Goal: Navigation & Orientation: Find specific page/section

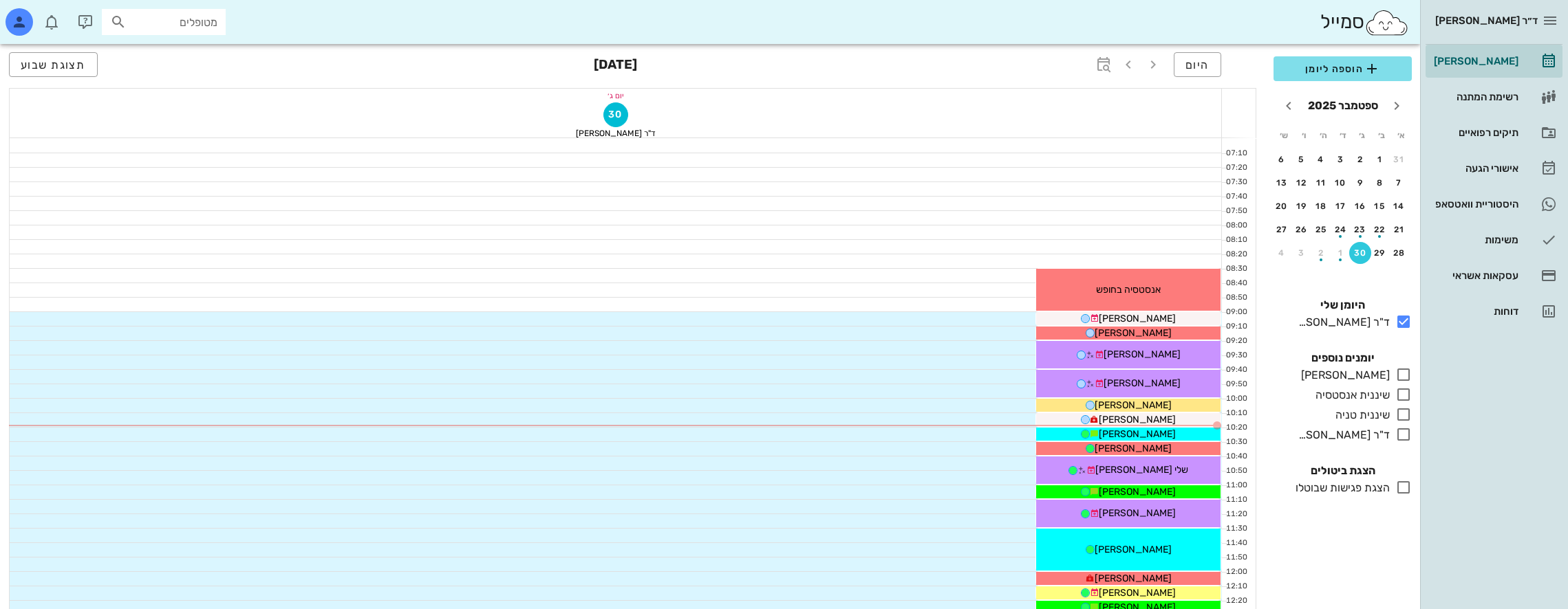
scroll to position [45, 0]
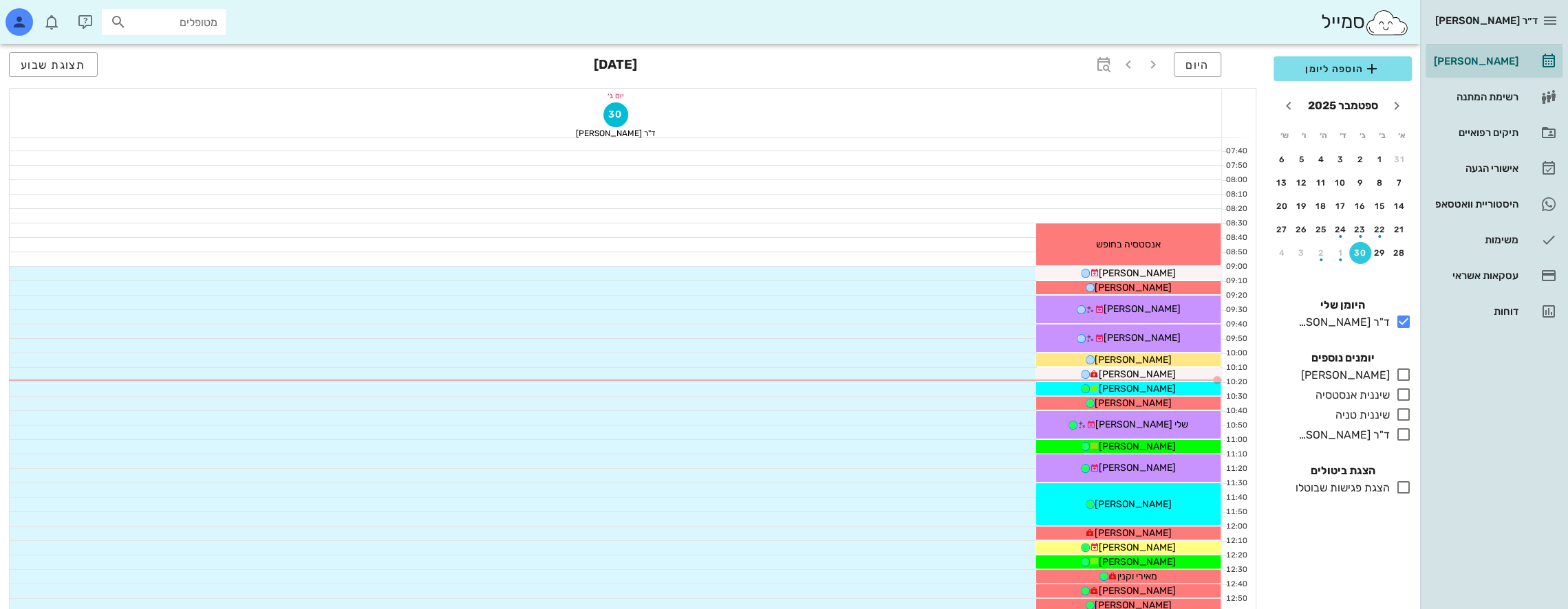
click at [191, 22] on input "מטופלים" at bounding box center [173, 22] width 88 height 18
type input "[PERSON_NAME]"
click at [191, 54] on div "[PERSON_NAME] 339758500" at bounding box center [139, 52] width 151 height 11
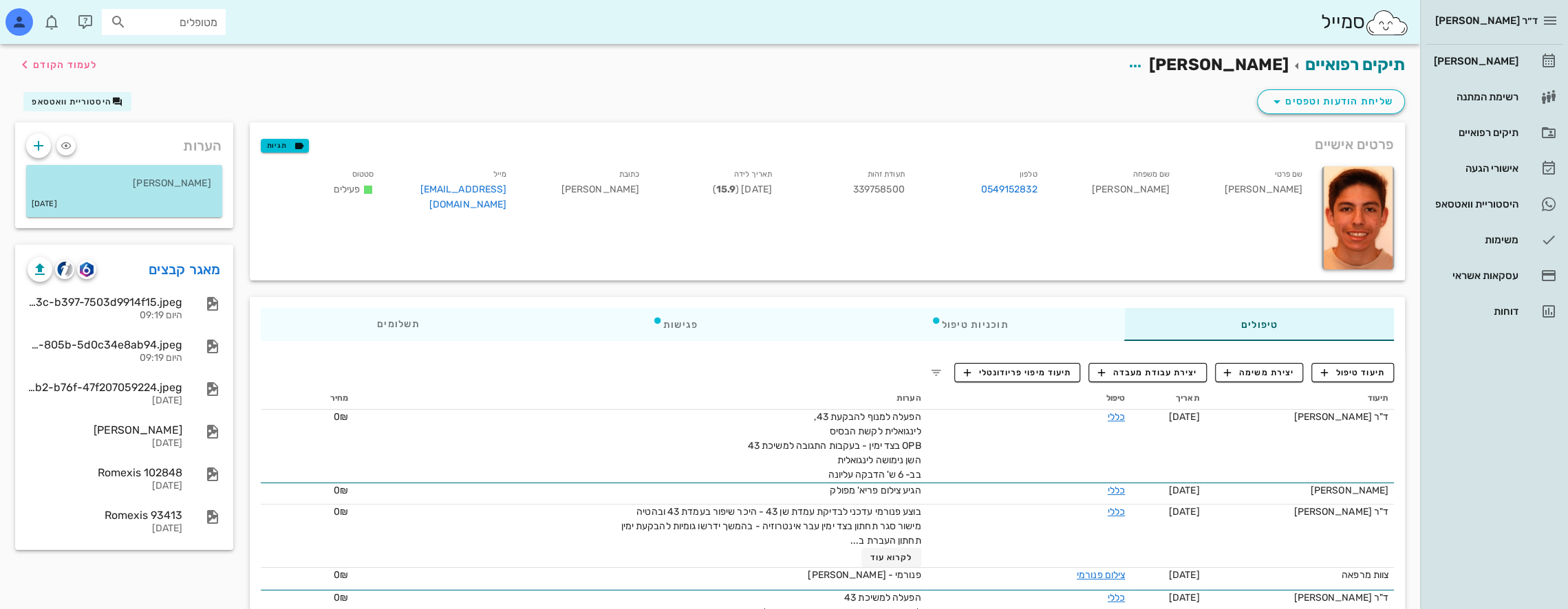
click at [160, 185] on p "[PERSON_NAME]" at bounding box center [124, 184] width 174 height 15
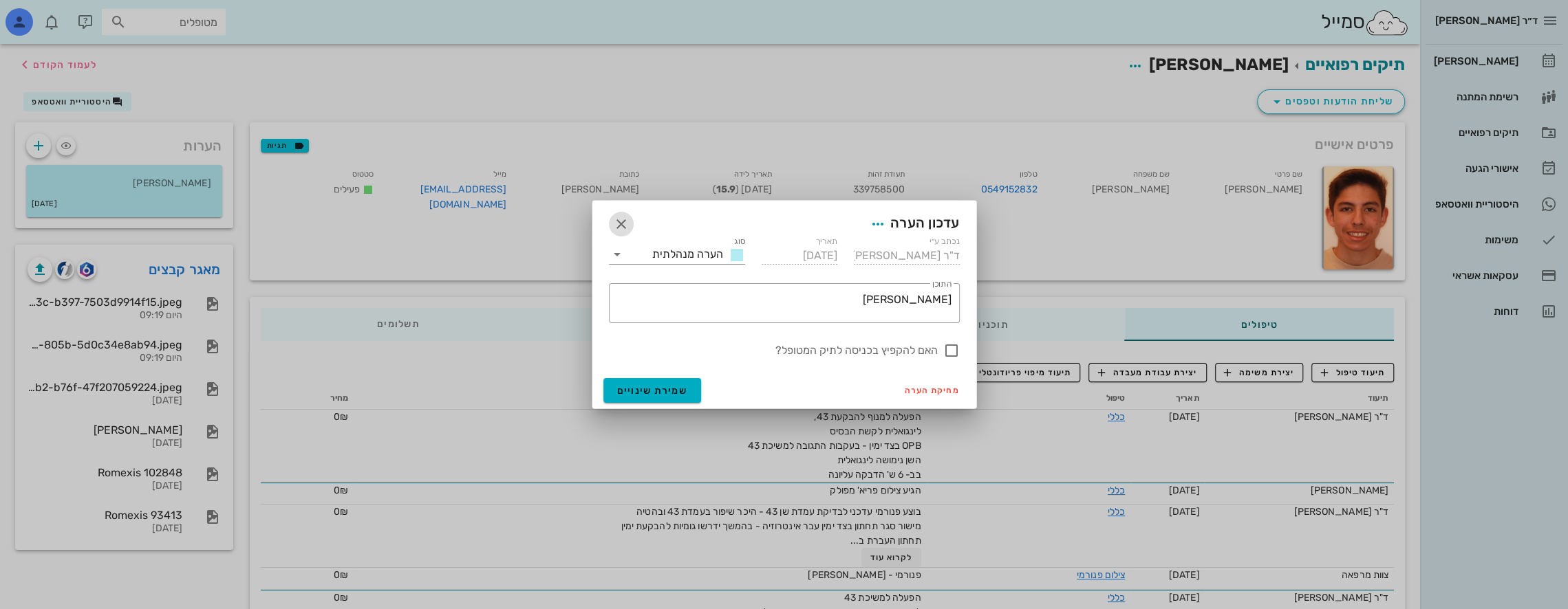
click at [617, 219] on icon "button" at bounding box center [621, 224] width 17 height 17
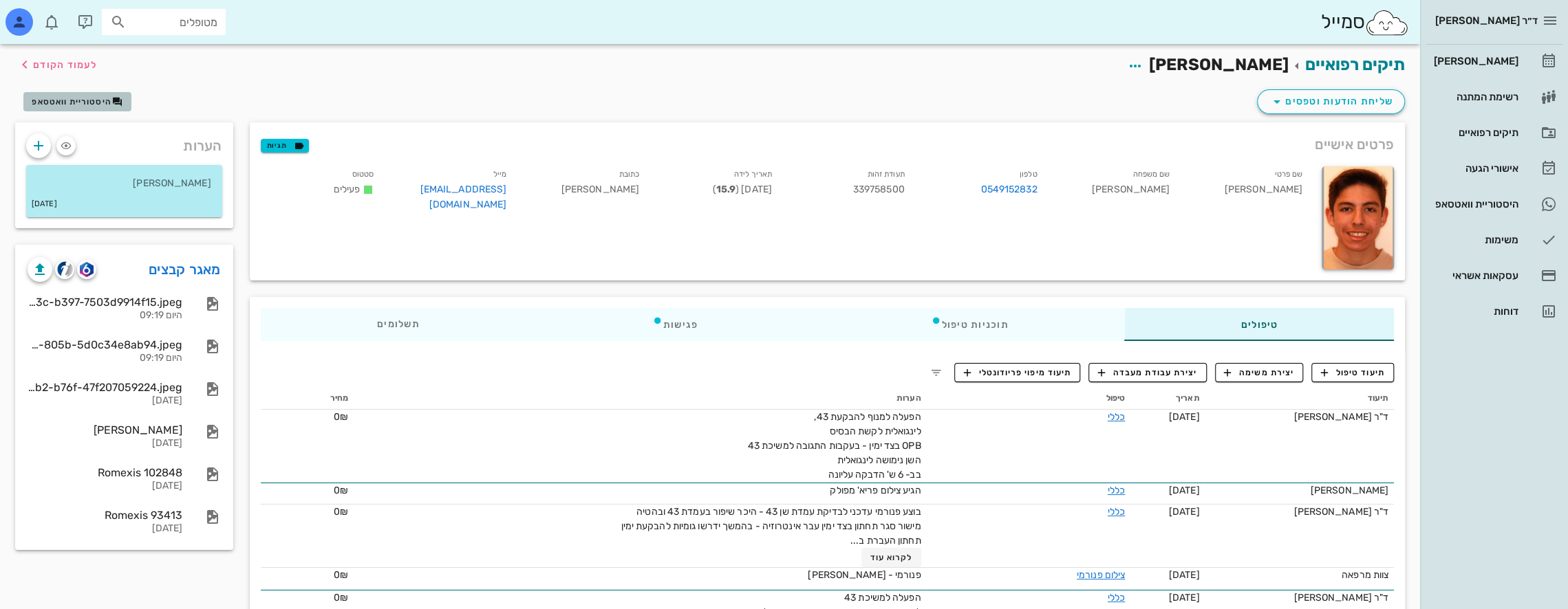
click at [88, 94] on button "היסטוריית וואטסאפ" at bounding box center [77, 102] width 108 height 19
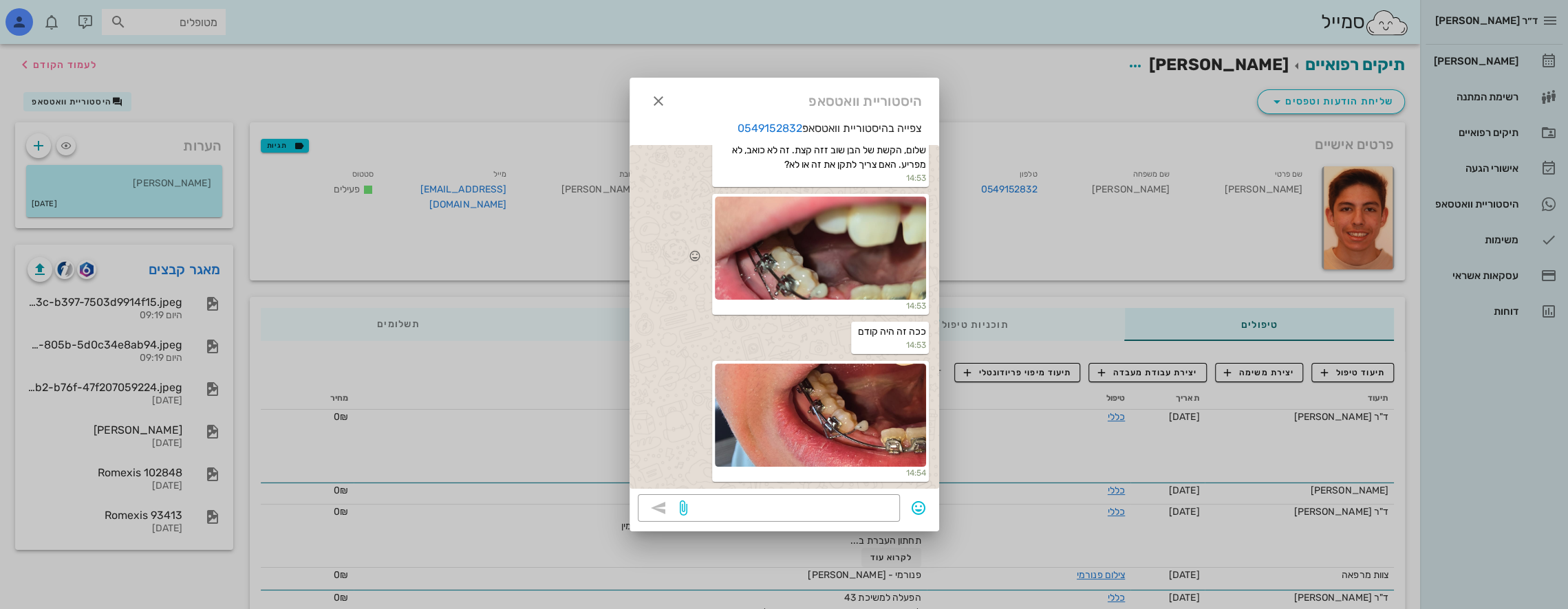
scroll to position [1556, 0]
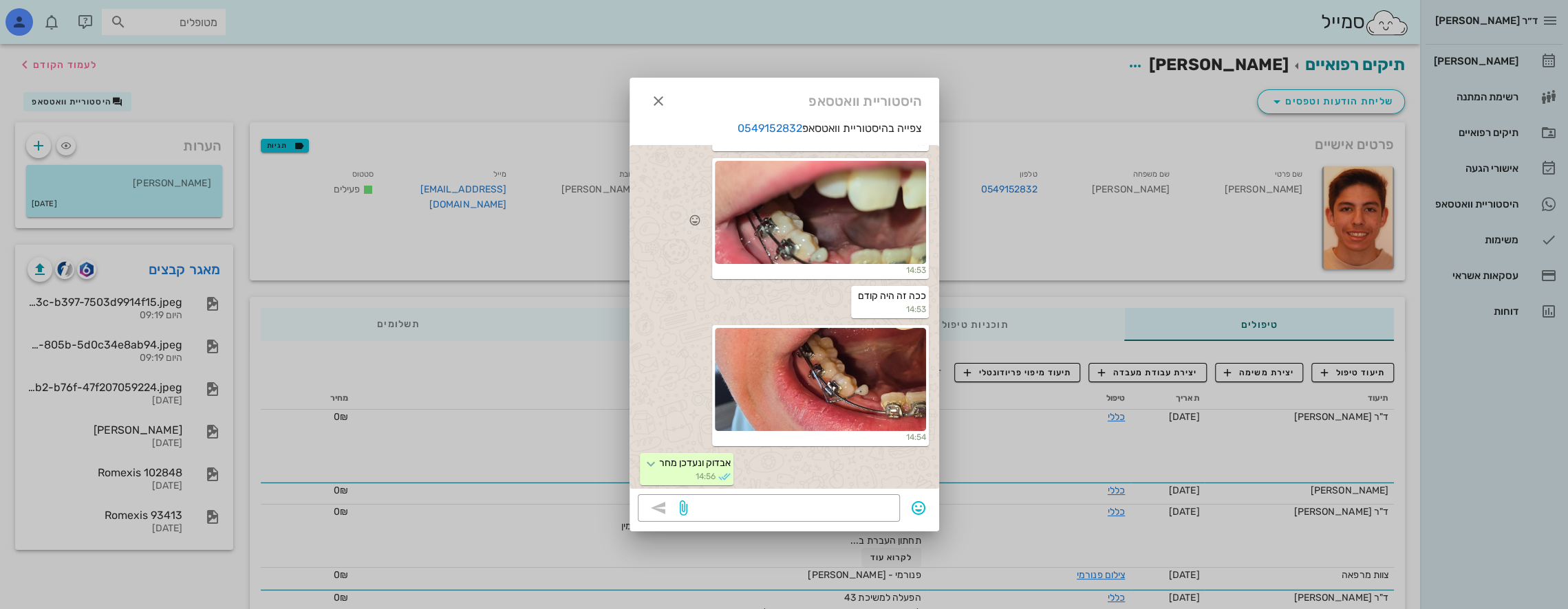
click at [825, 264] on div at bounding box center [820, 213] width 211 height 103
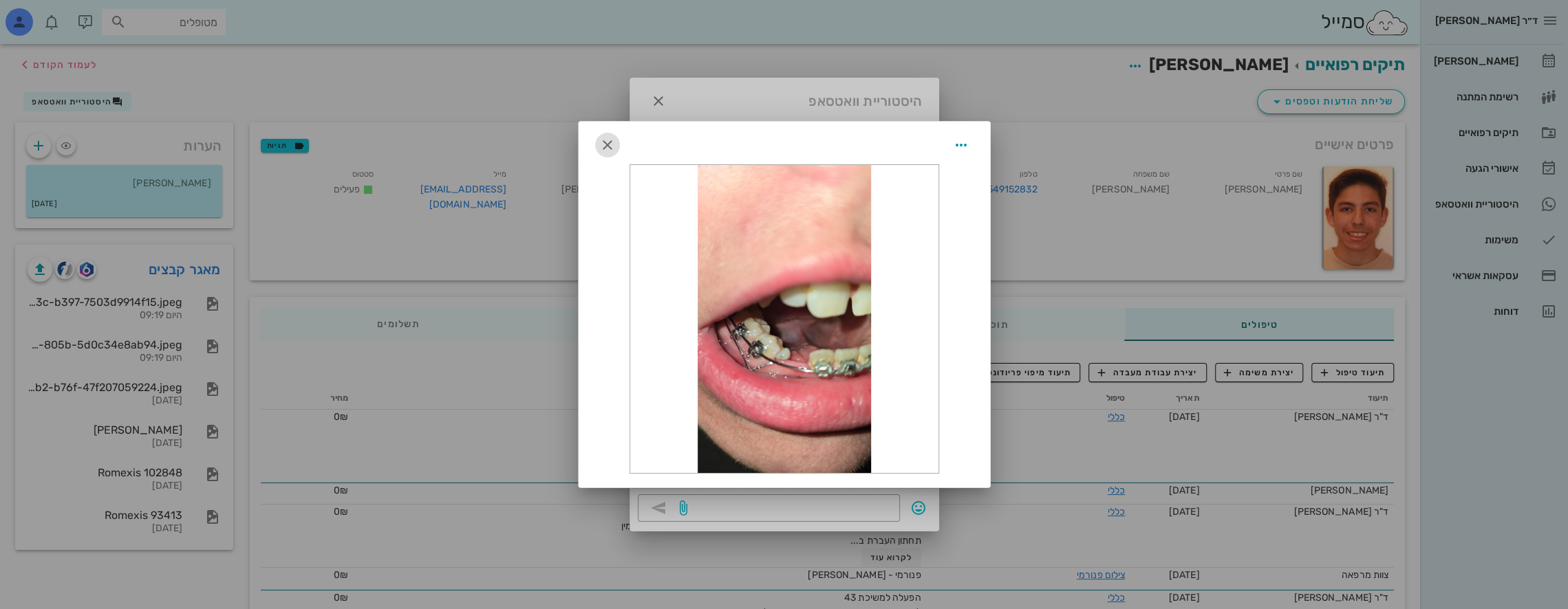
click at [607, 143] on icon "button" at bounding box center [607, 145] width 17 height 17
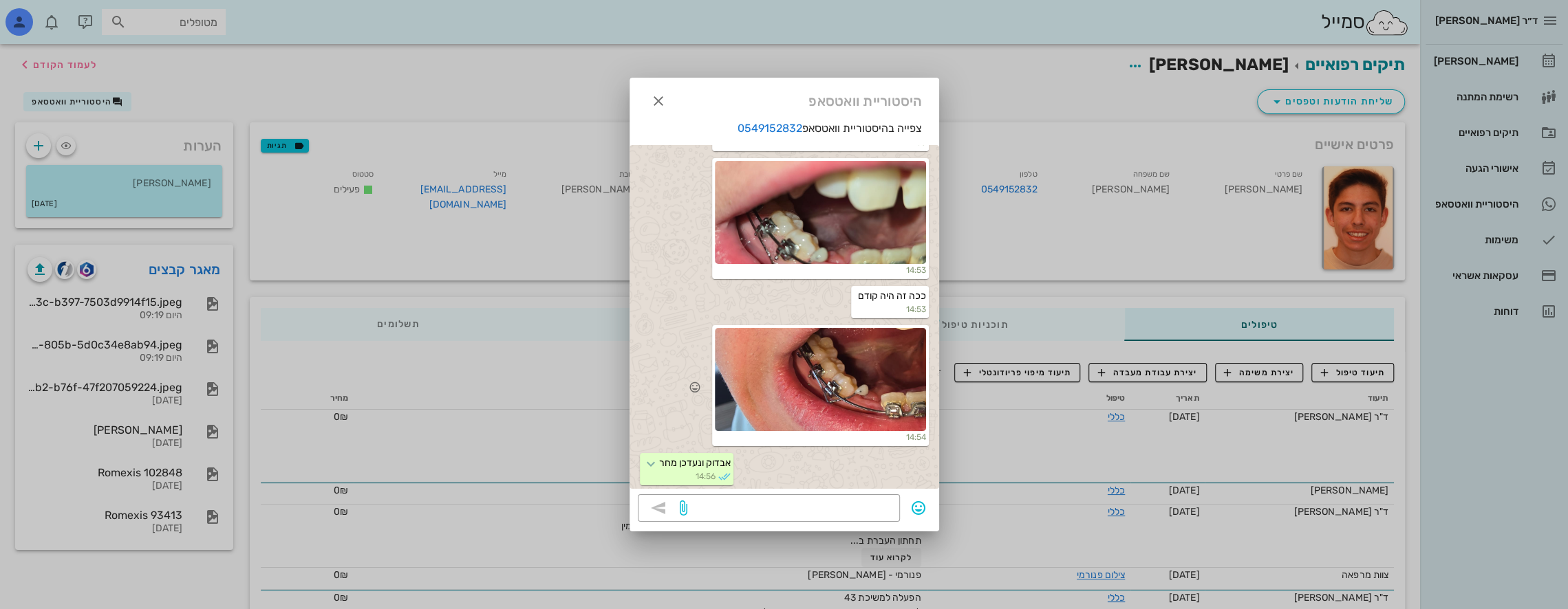
click at [860, 404] on div at bounding box center [820, 380] width 211 height 103
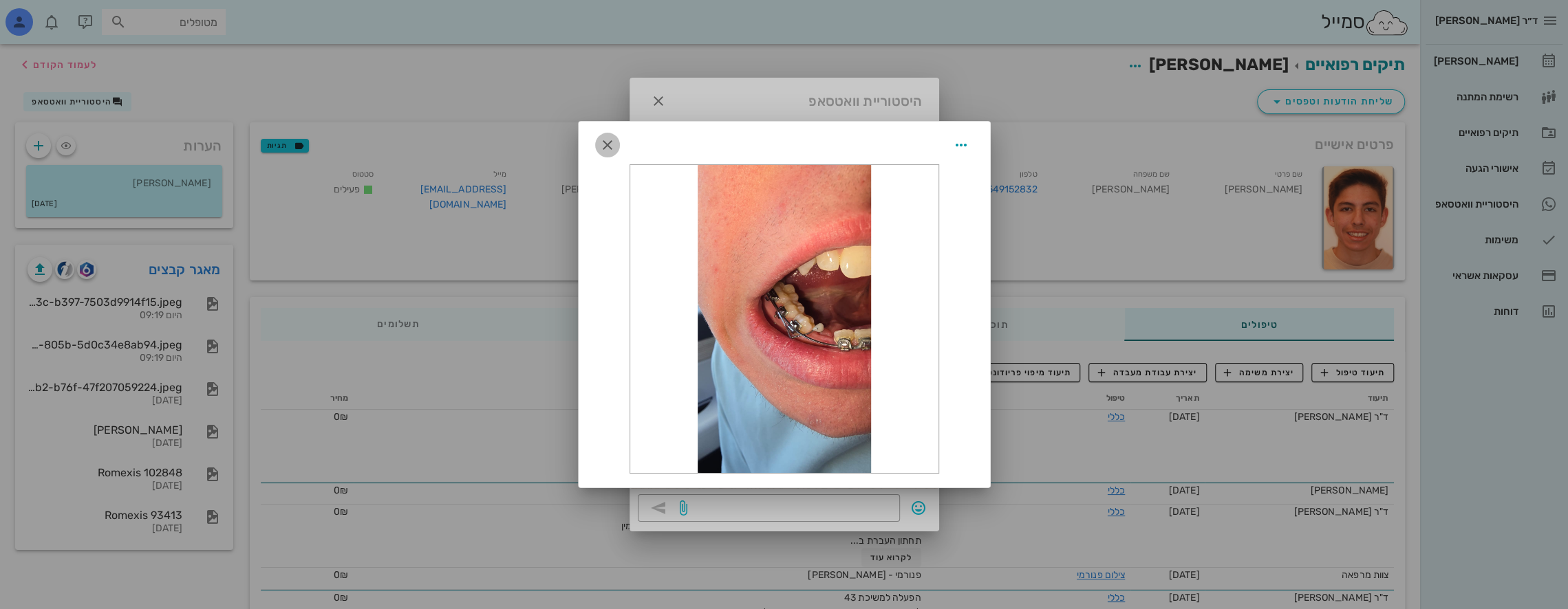
click at [610, 138] on icon "button" at bounding box center [607, 145] width 17 height 17
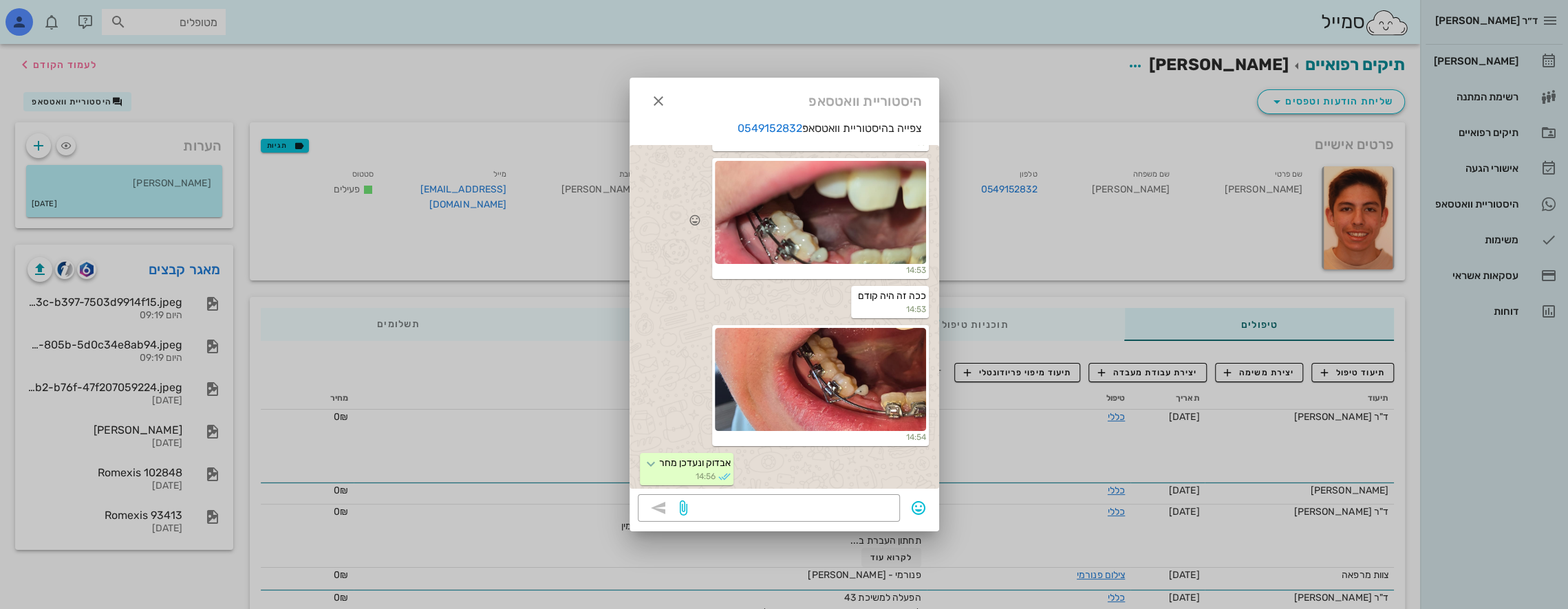
click at [791, 252] on div at bounding box center [820, 213] width 211 height 103
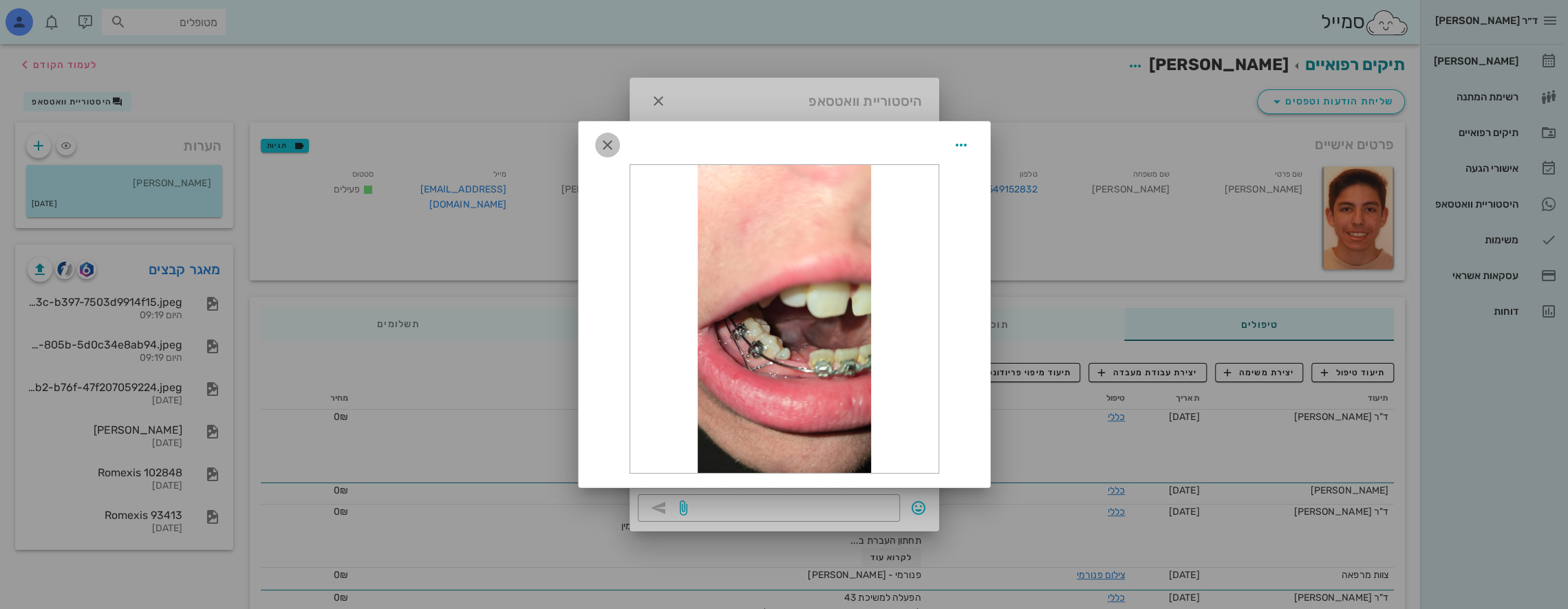
click at [597, 138] on span "button" at bounding box center [607, 145] width 25 height 17
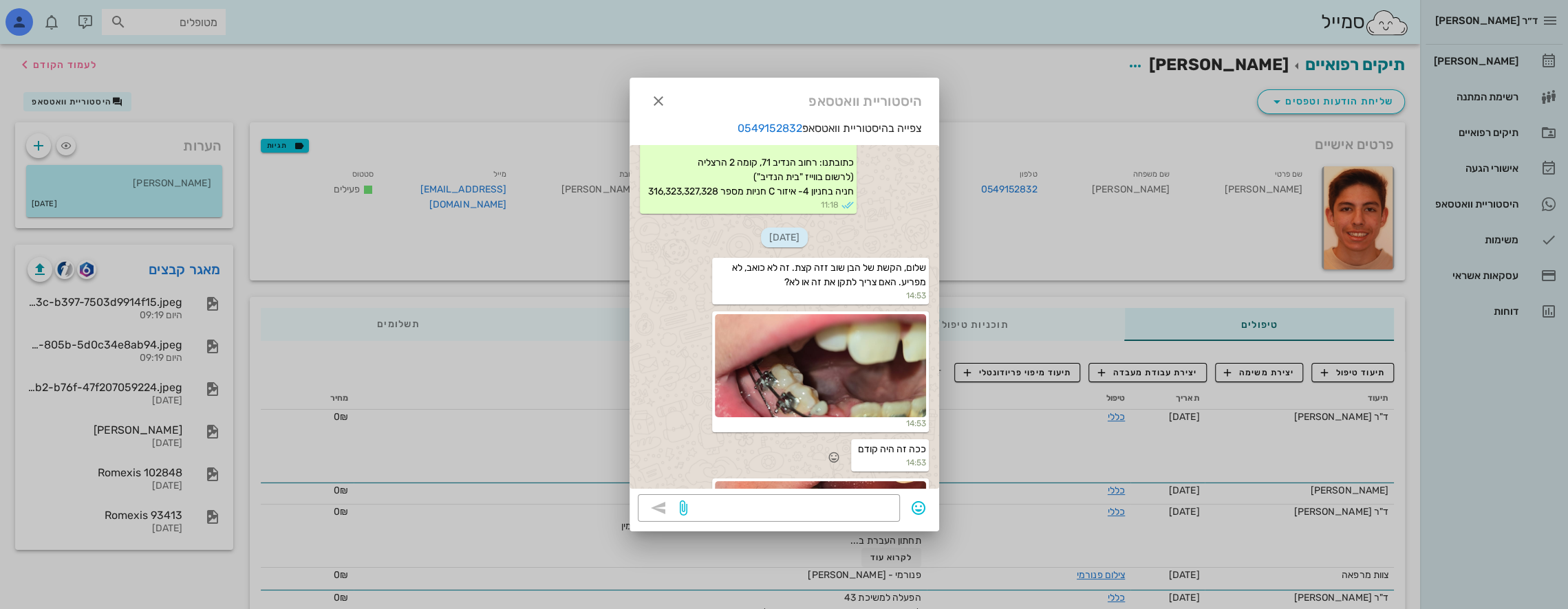
scroll to position [1281, 0]
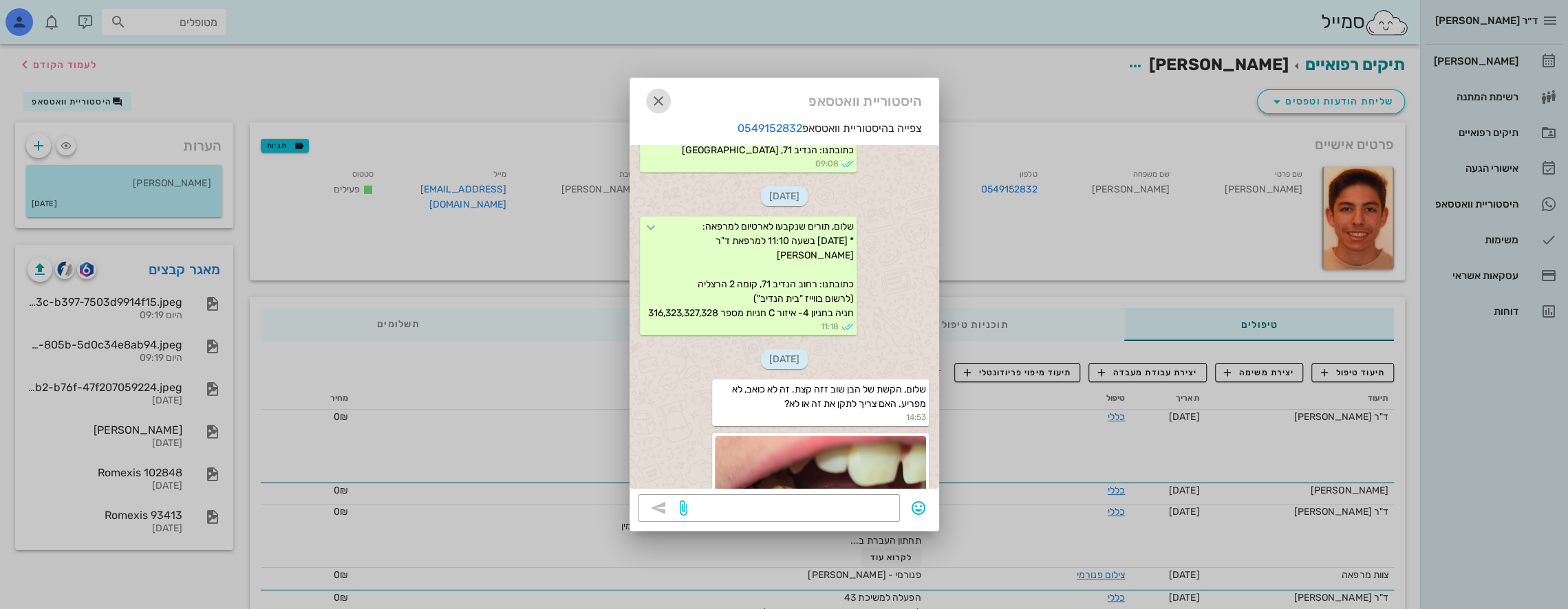
click at [661, 98] on icon "button" at bounding box center [658, 101] width 17 height 17
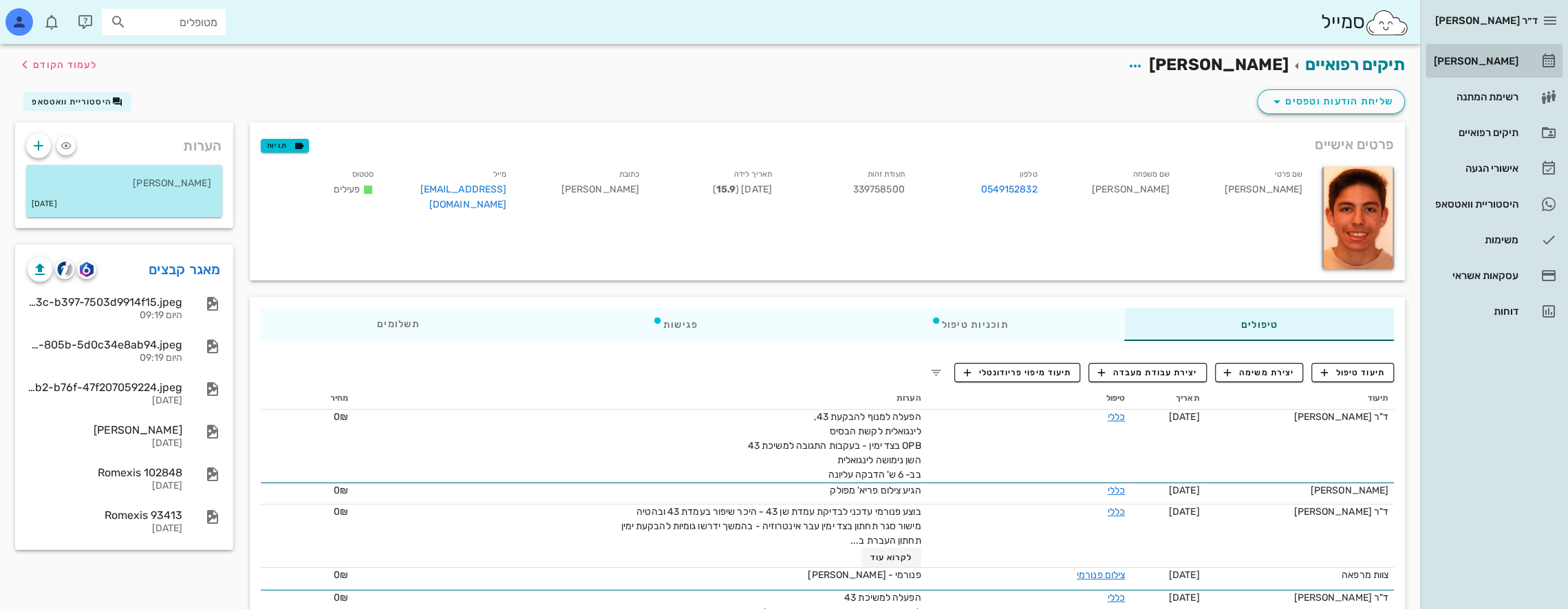
click at [1500, 55] on div "[PERSON_NAME]" at bounding box center [1474, 61] width 87 height 22
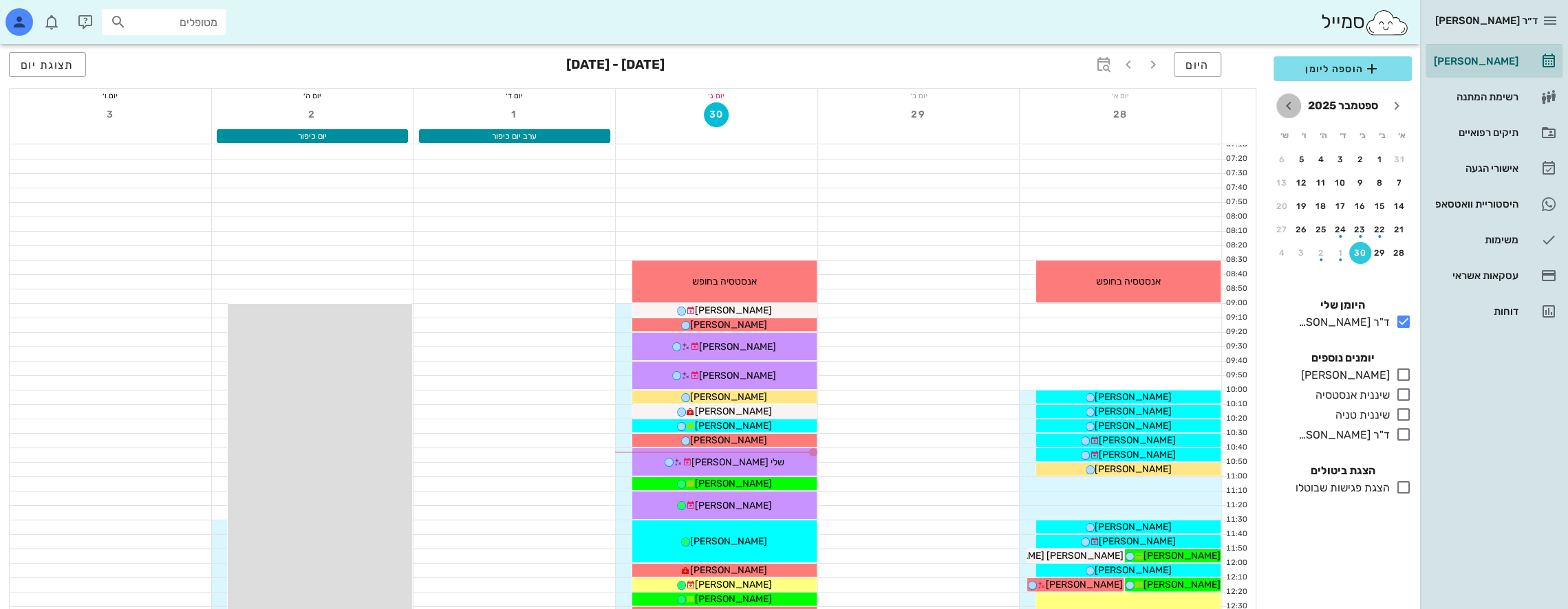
click at [1288, 108] on icon "חודש הבא" at bounding box center [1289, 106] width 17 height 17
click at [1394, 103] on icon "חודש שעבר" at bounding box center [1397, 106] width 17 height 17
click at [1361, 230] on div "21" at bounding box center [1360, 230] width 22 height 10
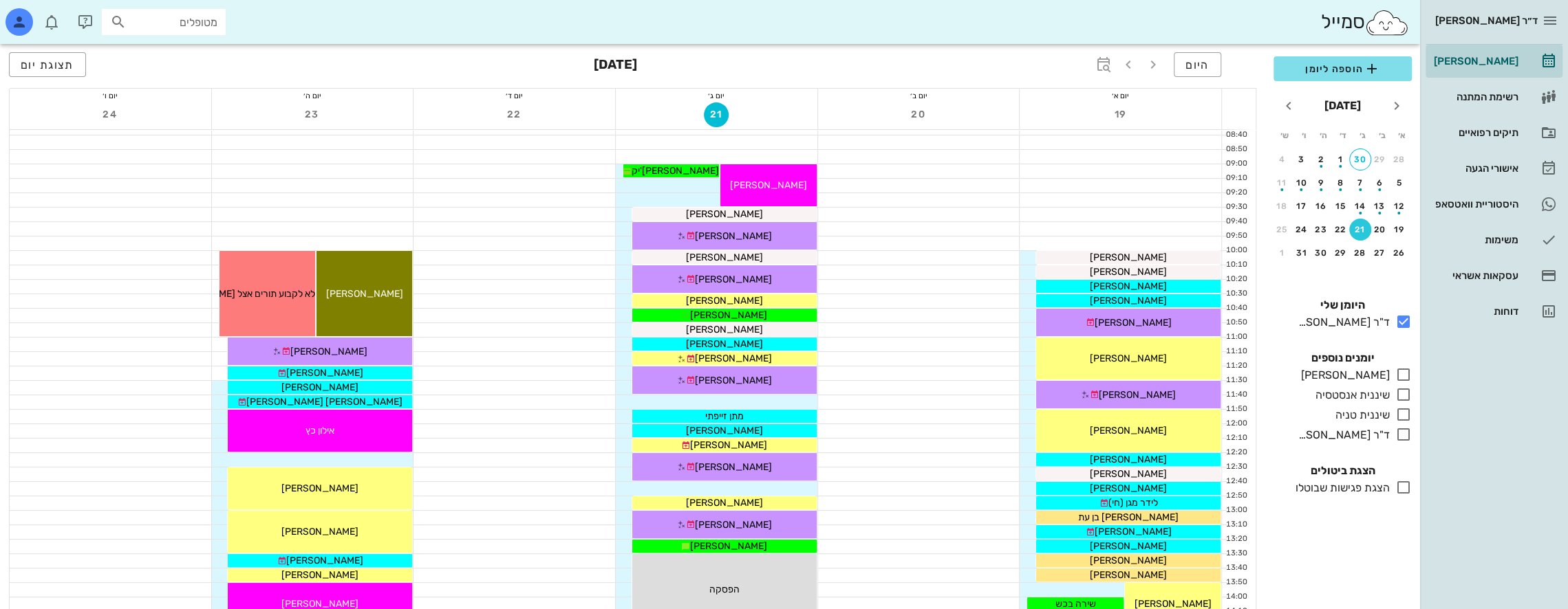
scroll to position [138, 0]
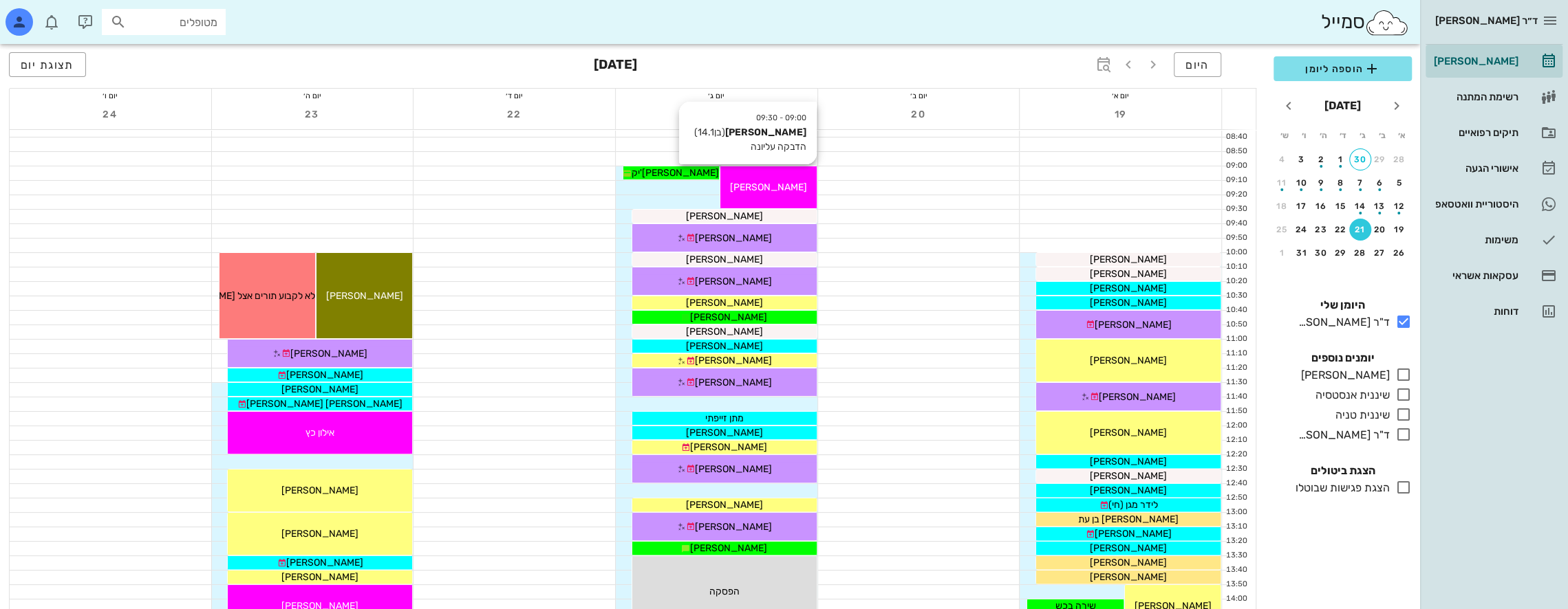
click at [778, 178] on div "09:00 - 09:30 [PERSON_NAME] (בן 14.1 ) הדבקה עליונה [PERSON_NAME]" at bounding box center [767, 187] width 96 height 42
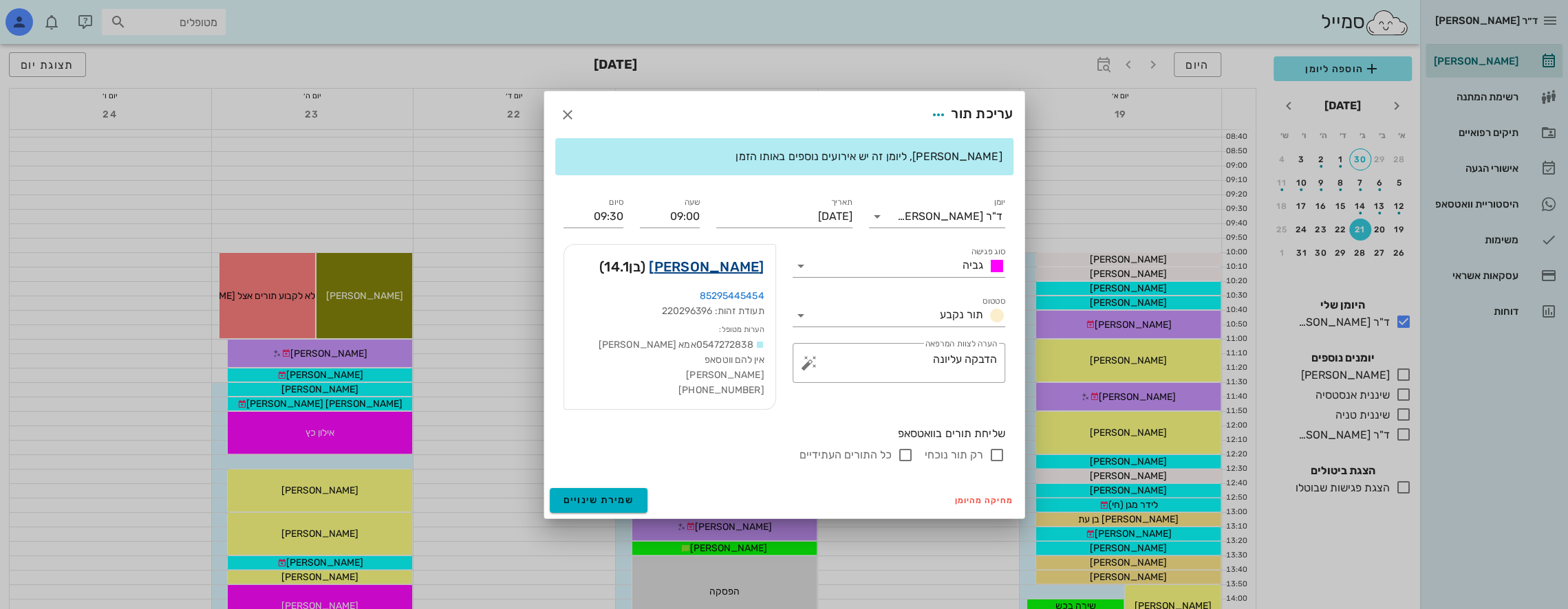
click at [748, 268] on link "[PERSON_NAME]" at bounding box center [706, 267] width 115 height 22
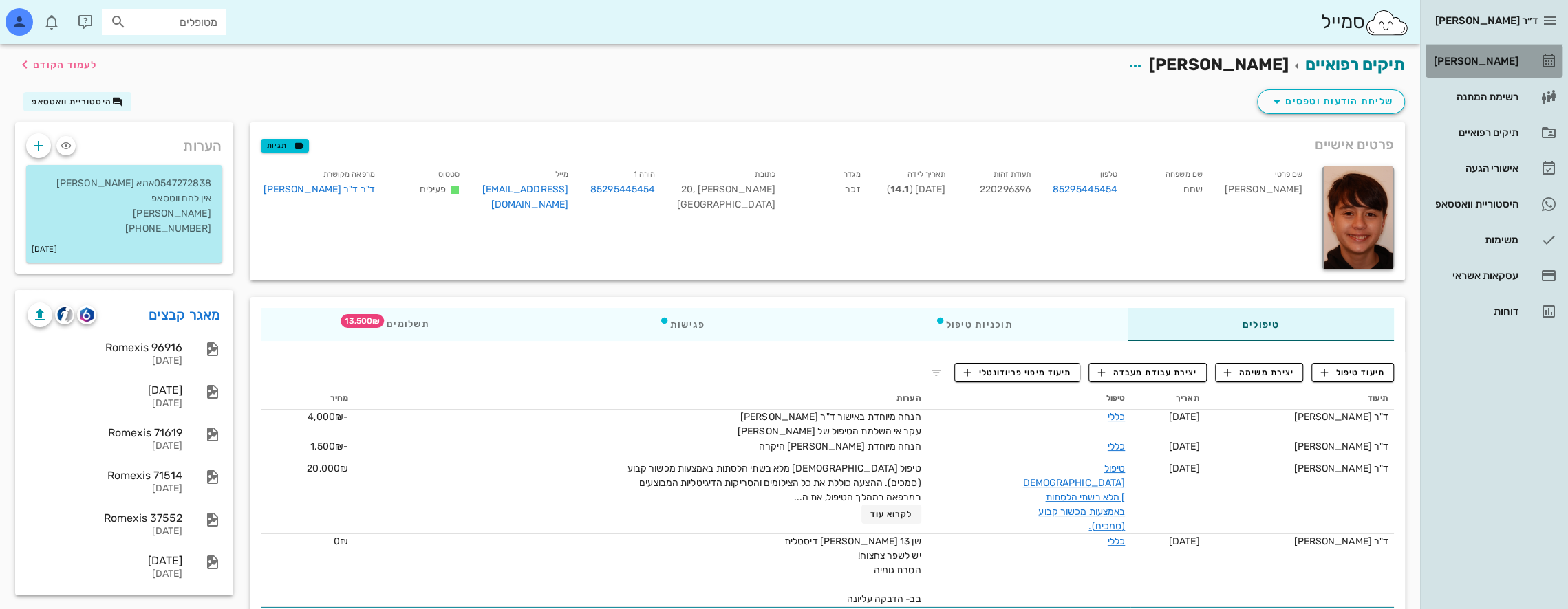
click at [1507, 56] on div "[PERSON_NAME]" at bounding box center [1474, 61] width 87 height 11
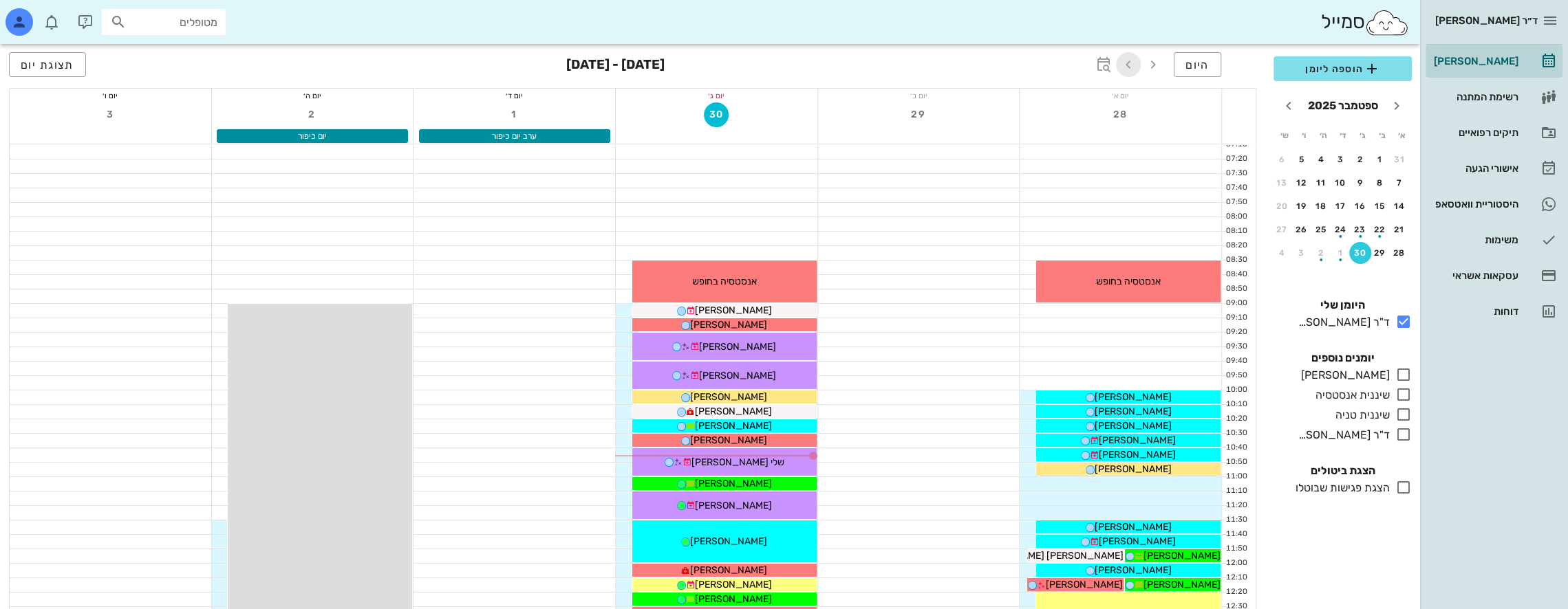
click at [1132, 63] on icon "button" at bounding box center [1128, 65] width 17 height 17
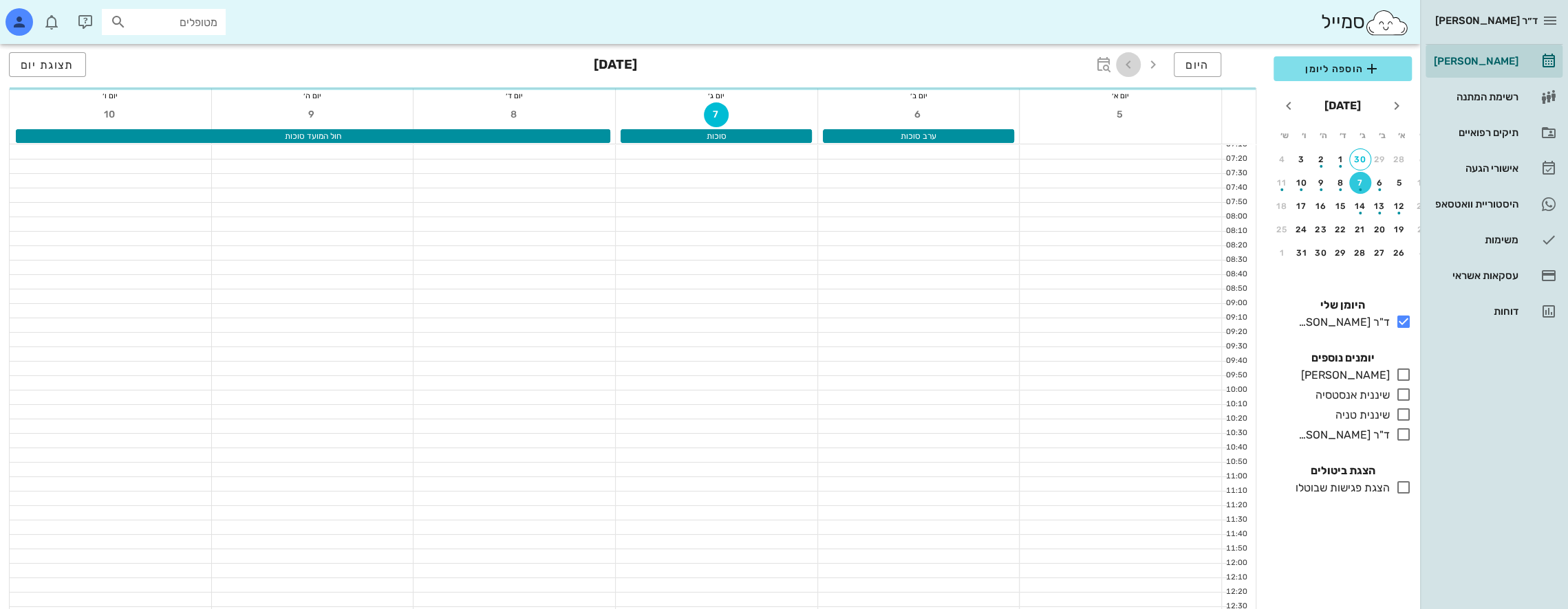
click at [1132, 63] on icon "button" at bounding box center [1128, 65] width 17 height 17
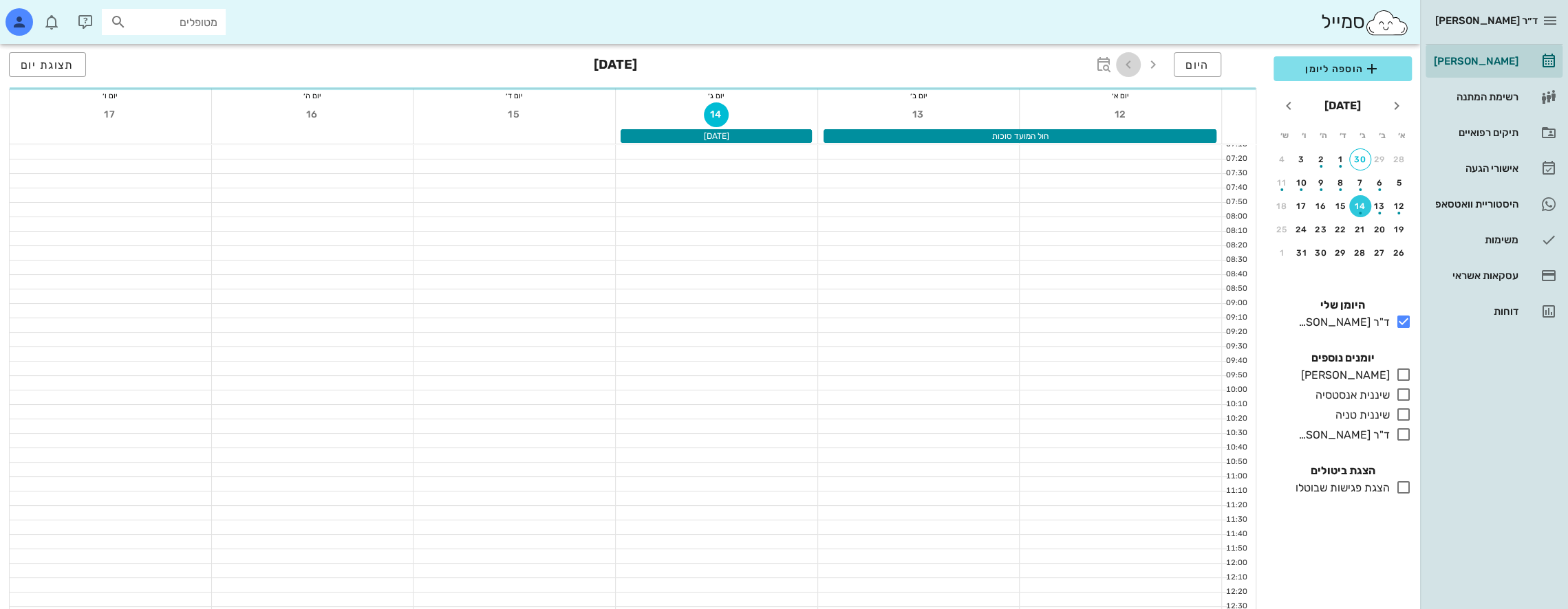
click at [1132, 63] on icon "button" at bounding box center [1128, 65] width 17 height 17
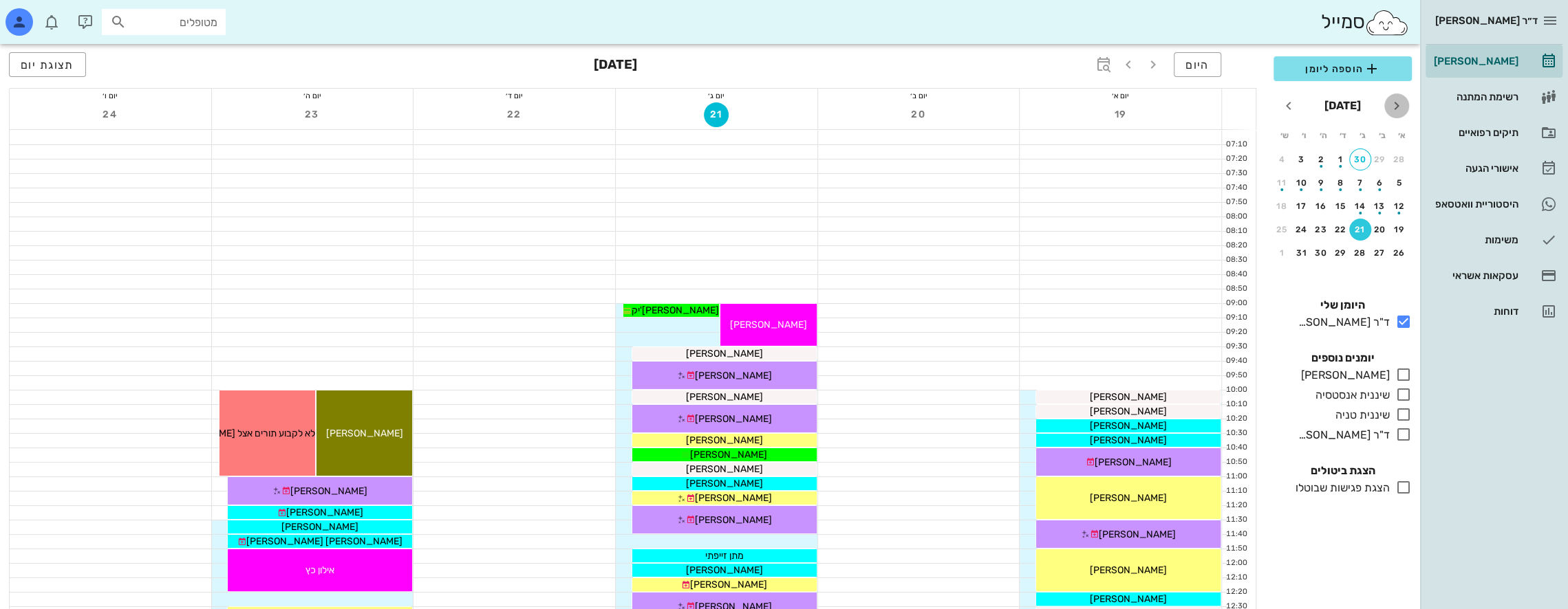
click at [1399, 109] on icon "חודש שעבר" at bounding box center [1397, 106] width 17 height 17
